Goal: Task Accomplishment & Management: Use online tool/utility

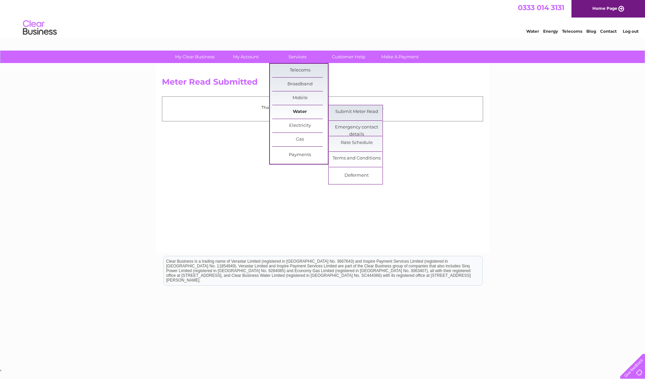
click at [295, 109] on link "Water" at bounding box center [300, 112] width 56 height 14
click at [348, 114] on link "Submit Meter Read" at bounding box center [357, 112] width 56 height 14
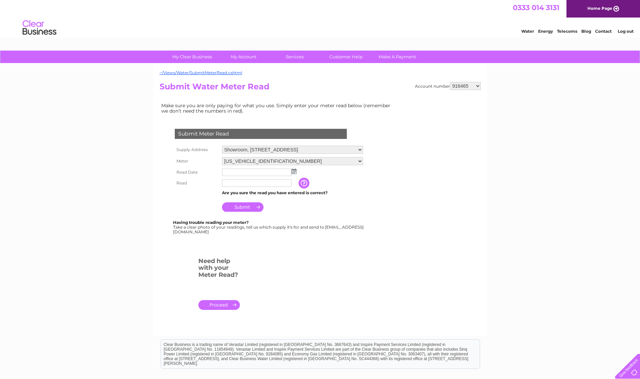
click at [477, 84] on select "916465 918797 918798 918800 918809 923099 923100 923101 938608 995922 995925 99…" at bounding box center [465, 86] width 31 height 8
select select "938608"
click at [450, 82] on select "916465 918797 918798 918800 918809 923099 923100 923101 938608 995922 995925 99…" at bounding box center [465, 86] width 31 height 8
click at [295, 172] on img at bounding box center [294, 171] width 5 height 5
click at [251, 202] on link "2" at bounding box center [249, 201] width 9 height 7
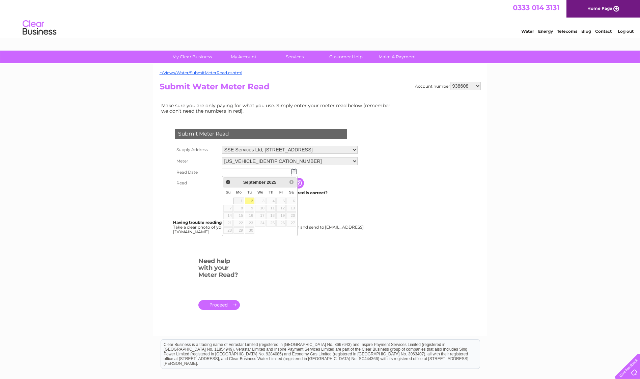
type input "2025/09/02"
click at [243, 185] on input "text" at bounding box center [257, 183] width 70 height 7
type input "10774"
click at [240, 210] on input "Submit" at bounding box center [243, 207] width 42 height 9
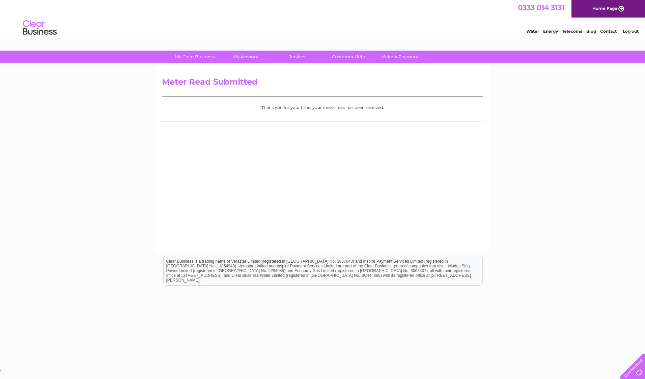
click at [544, 121] on div "My Clear Business Login Details My Details My Preferences Link Account My Accou…" at bounding box center [322, 210] width 645 height 318
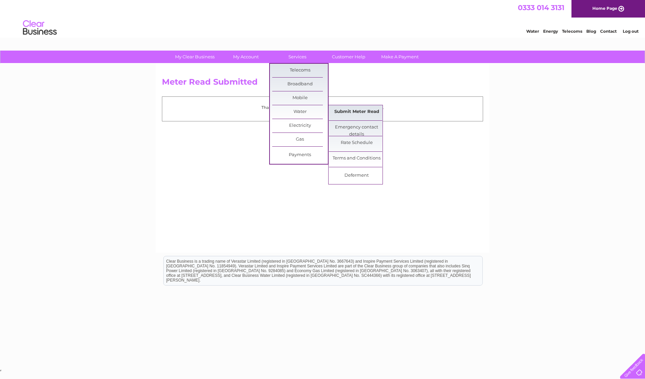
click at [339, 112] on link "Submit Meter Read" at bounding box center [357, 112] width 56 height 14
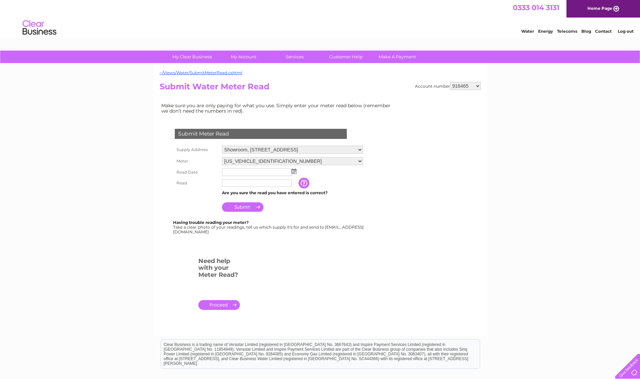
click at [479, 86] on select "916465 918797 918798 918800 918809 923099 923100 923101 938608 995922 995925 99…" at bounding box center [465, 86] width 31 height 8
select select "1129842"
click at [450, 82] on select "916465 918797 918798 918800 918809 923099 923100 923101 938608 995922 995925 99…" at bounding box center [465, 86] width 31 height 8
click at [354, 163] on select "Elster_Meters_C4000_Mn_&_Byp14H762222 Elster_Meters_V21014M080520" at bounding box center [290, 161] width 136 height 9
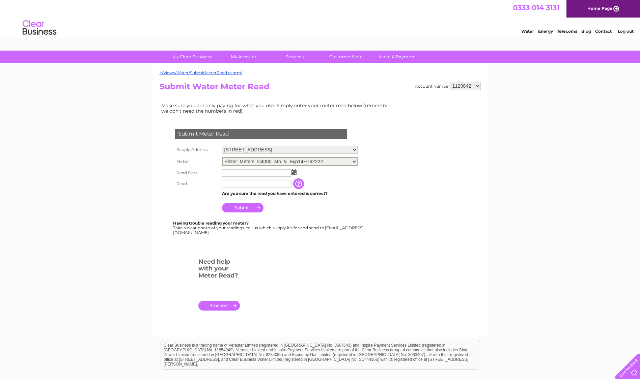
click at [354, 163] on select "Elster_Meters_C4000_Mn_&_Byp14H762222 Elster_Meters_V21014M080520" at bounding box center [290, 161] width 136 height 9
click at [222, 157] on select "Elster_Meters_C4000_Mn_&_Byp14H762222 Elster_Meters_V21014M080520" at bounding box center [290, 161] width 136 height 9
click at [294, 174] on img at bounding box center [294, 171] width 5 height 5
click at [252, 201] on link "2" at bounding box center [249, 201] width 9 height 7
type input "2025/09/02"
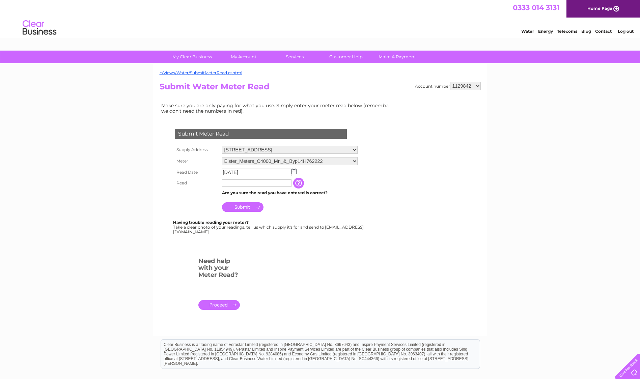
click at [247, 188] on td at bounding box center [256, 183] width 73 height 11
click at [247, 183] on input "text" at bounding box center [257, 184] width 70 height 8
type input "39756"
click at [241, 209] on input "Submit" at bounding box center [243, 207] width 42 height 9
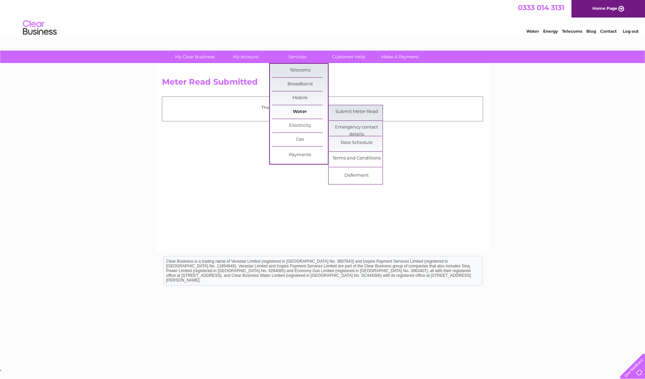
click at [297, 112] on link "Water" at bounding box center [300, 112] width 56 height 14
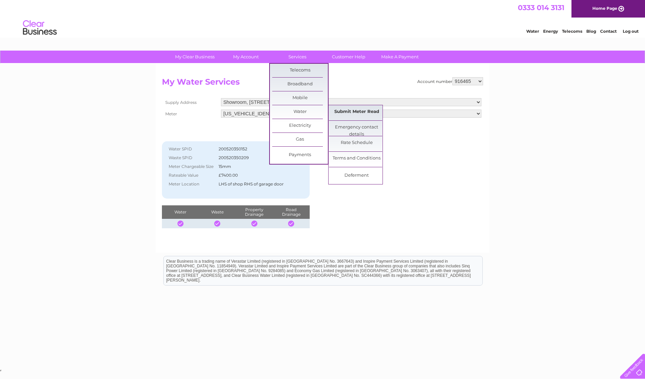
click at [341, 114] on link "Submit Meter Read" at bounding box center [357, 112] width 56 height 14
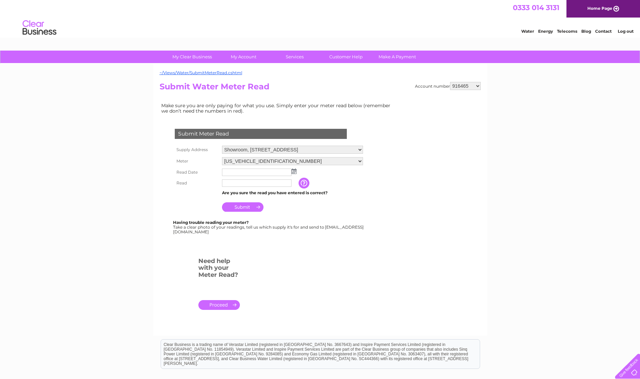
click at [477, 86] on select "916465 918797 918798 918800 918809 923099 923100 923101 938608 995922 995925 99…" at bounding box center [465, 86] width 31 height 8
select select "1129842"
click at [450, 82] on select "916465 918797 918798 918800 918809 923099 923100 923101 938608 995922 995925 99…" at bounding box center [465, 86] width 31 height 8
click at [355, 163] on select "Elster_Meters_C4000_Mn_&_Byp14H762222 Elster_Meters_V21014M080520" at bounding box center [290, 161] width 136 height 9
select select "374597"
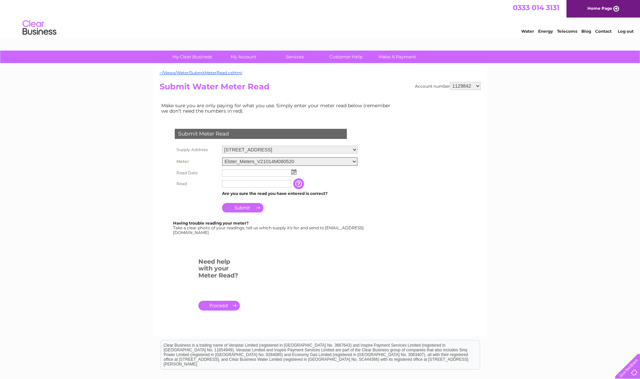
click at [222, 157] on select "Elster_Meters_C4000_Mn_&_Byp14H762222 Elster_Meters_V21014M080520" at bounding box center [290, 161] width 136 height 9
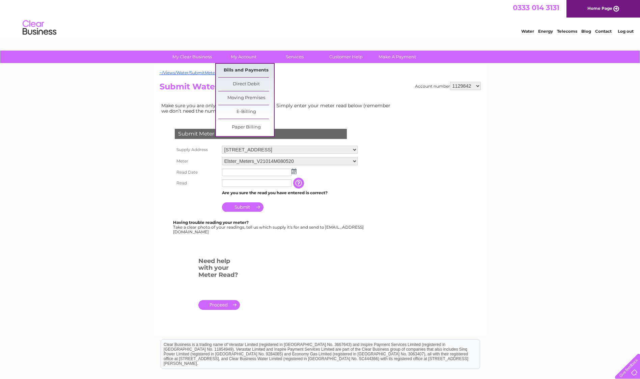
click at [238, 70] on link "Bills and Payments" at bounding box center [246, 71] width 56 height 14
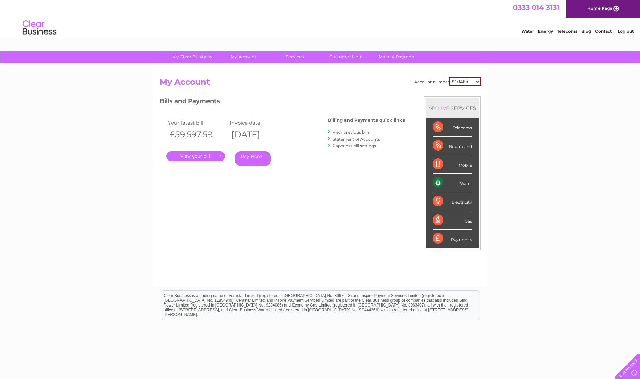
click at [478, 81] on select "916465 918797 918798 918800 918809 923099 923100 923101 938608 995922 995925 99…" at bounding box center [465, 81] width 31 height 9
select select "1129842"
click at [450, 77] on select "916465 918797 918798 918800 918809 923099 923100 923101 938608 995922 995925 99…" at bounding box center [465, 81] width 31 height 9
click at [196, 158] on link "." at bounding box center [195, 157] width 59 height 10
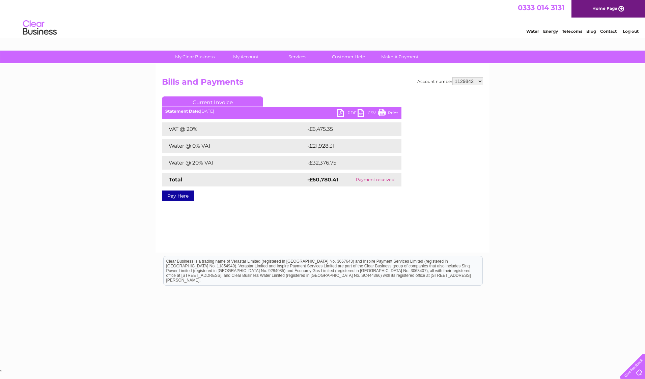
click at [345, 113] on link "PDF" at bounding box center [348, 114] width 20 height 10
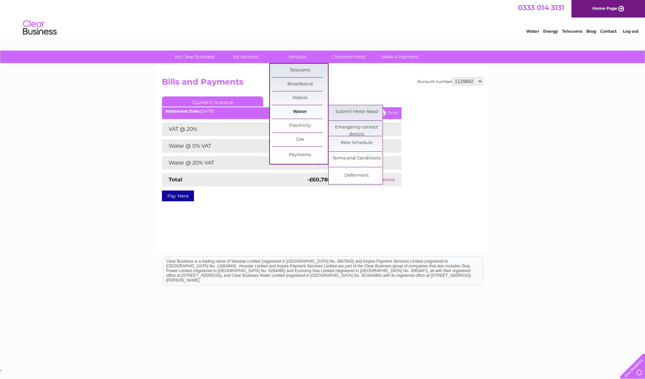
click at [307, 112] on link "Water" at bounding box center [300, 112] width 56 height 14
click at [349, 112] on link "Submit Meter Read" at bounding box center [357, 112] width 56 height 14
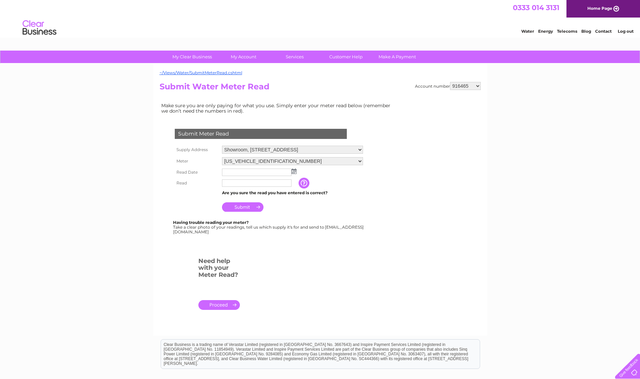
click at [480, 85] on select "916465 918797 918798 918800 918809 923099 923100 923101 938608 995922 995925 99…" at bounding box center [465, 86] width 31 height 8
select select "1129842"
click at [450, 82] on select "916465 918797 918798 918800 918809 923099 923100 923101 938608 995922 995925 99…" at bounding box center [465, 86] width 31 height 8
drag, startPoint x: 0, startPoint y: 0, endPoint x: 355, endPoint y: 161, distance: 390.3
click at [355, 161] on select "Elster_Meters_C4000_Mn_&_Byp14H762222 Elster_Meters_V21014M080520" at bounding box center [290, 161] width 136 height 9
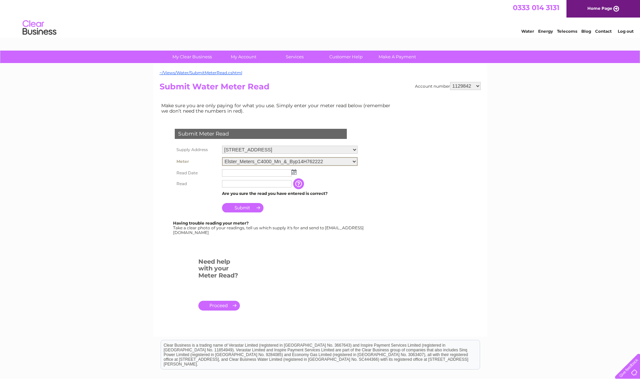
select select "374597"
click at [222, 157] on select "Elster_Meters_C4000_Mn_&_Byp14H762222 Elster_Meters_V21014M080520" at bounding box center [290, 161] width 136 height 9
click at [295, 171] on img at bounding box center [294, 171] width 5 height 5
click at [294, 172] on img at bounding box center [294, 171] width 5 height 5
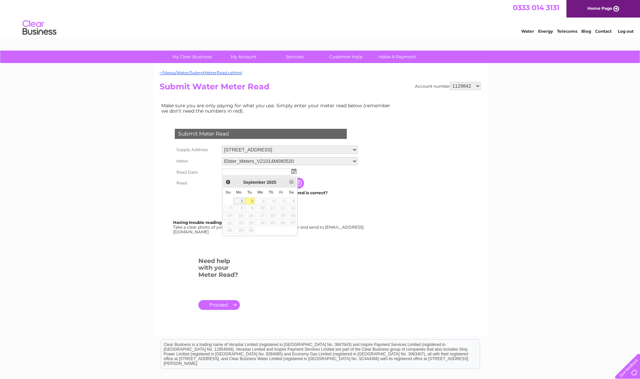
click at [252, 203] on link "2" at bounding box center [249, 201] width 9 height 7
type input "2025/09/02"
click at [245, 184] on input "text" at bounding box center [257, 183] width 70 height 7
type input "34508"
click at [240, 203] on input "Submit" at bounding box center [243, 207] width 42 height 9
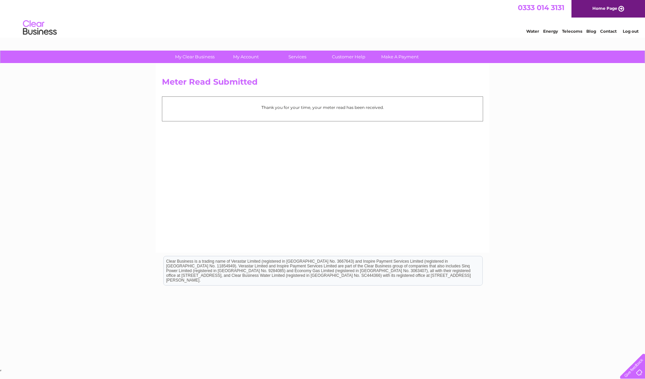
click at [593, 167] on div "My Clear Business Login Details My Details My Preferences Link Account My Accou…" at bounding box center [322, 210] width 645 height 318
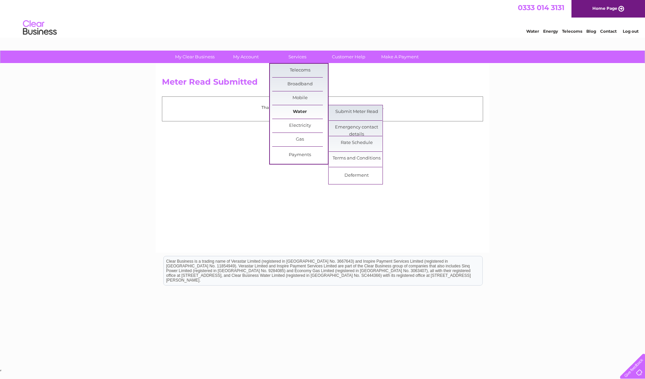
click at [288, 112] on link "Water" at bounding box center [300, 112] width 56 height 14
click at [348, 112] on link "Submit Meter Read" at bounding box center [357, 112] width 56 height 14
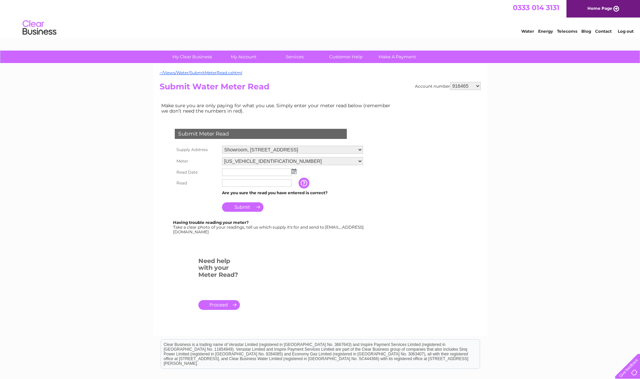
click at [478, 86] on select "916465 918797 918798 918800 918809 923099 923100 923101 938608 995922 995925 99…" at bounding box center [465, 86] width 31 height 8
select select "1129842"
click at [450, 82] on select "916465 918797 918798 918800 918809 923099 923100 923101 938608 995922 995925 99…" at bounding box center [465, 86] width 31 height 8
click at [356, 162] on select "Elster_Meters_C4000_Mn_&_Byp14H762222 Elster_Meters_V21014M080520" at bounding box center [290, 161] width 136 height 9
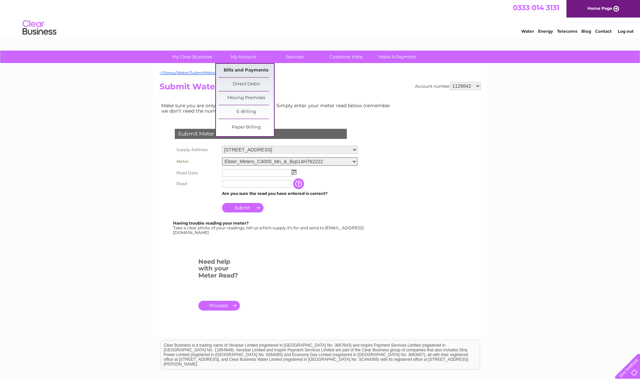
click at [247, 68] on link "Bills and Payments" at bounding box center [246, 71] width 56 height 14
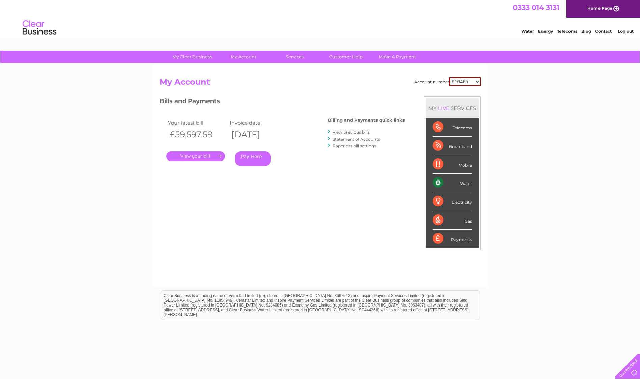
click at [344, 129] on li "View previous bills" at bounding box center [366, 132] width 77 height 7
click at [478, 81] on select "916465 918797 918798 918800 918809 923099 923100 923101 938608 995922 995925 99…" at bounding box center [465, 81] width 31 height 9
select select "1129819"
click at [450, 77] on select "916465 918797 918798 918800 918809 923099 923100 923101 938608 995922 995925 99…" at bounding box center [465, 81] width 31 height 9
click at [202, 157] on link "." at bounding box center [195, 157] width 59 height 10
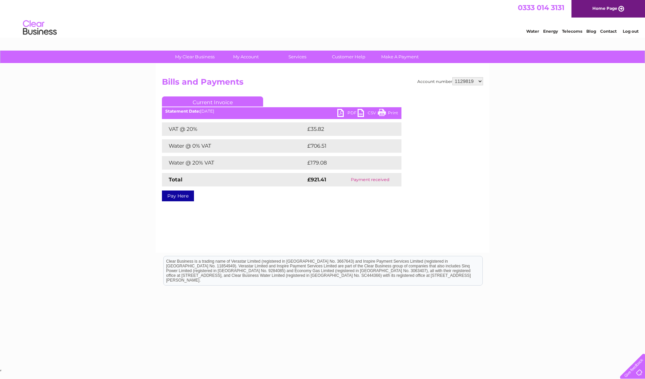
click at [349, 114] on link "PDF" at bounding box center [348, 114] width 20 height 10
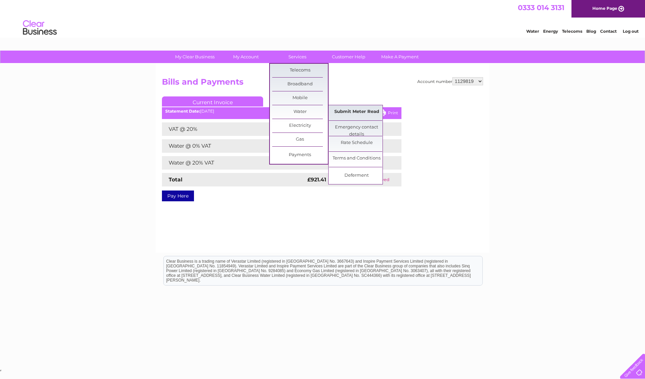
click at [348, 114] on link "Submit Meter Read" at bounding box center [357, 112] width 56 height 14
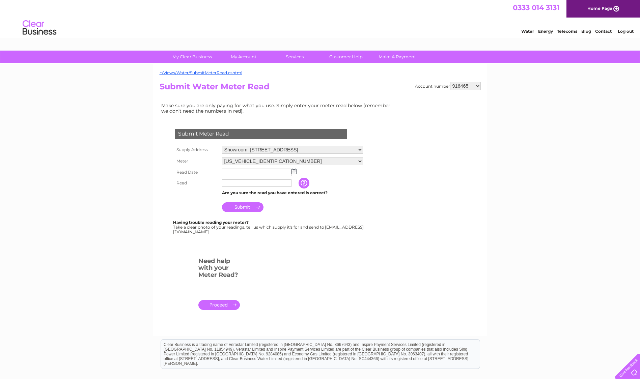
click at [478, 87] on select "916465 918797 918798 918800 918809 923099 923100 923101 938608 995922 995925 99…" at bounding box center [465, 86] width 31 height 8
select select "1129819"
click at [450, 82] on select "916465 918797 918798 918800 918809 923099 923100 923101 938608 995922 995925 99…" at bounding box center [465, 86] width 31 height 8
click at [358, 162] on select "04KENT03A044908" at bounding box center [292, 161] width 141 height 9
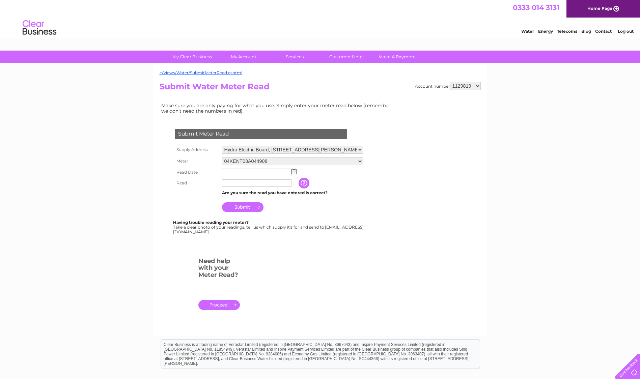
click at [296, 172] on img at bounding box center [294, 171] width 5 height 5
click at [249, 200] on link "2" at bounding box center [249, 201] width 9 height 7
type input "2025/09/02"
click at [242, 185] on input "text" at bounding box center [257, 184] width 70 height 8
type input "51333"
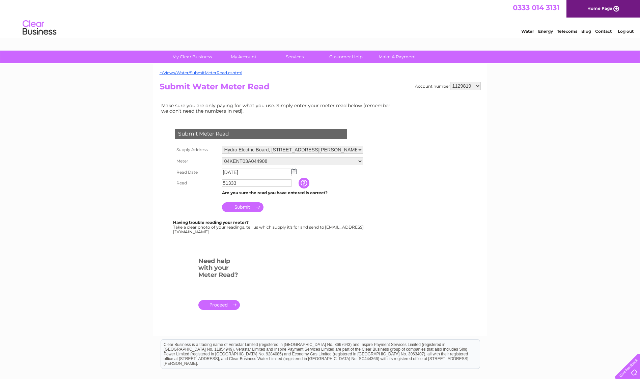
click at [244, 206] on input "Submit" at bounding box center [243, 207] width 42 height 9
